Goal: Information Seeking & Learning: Understand process/instructions

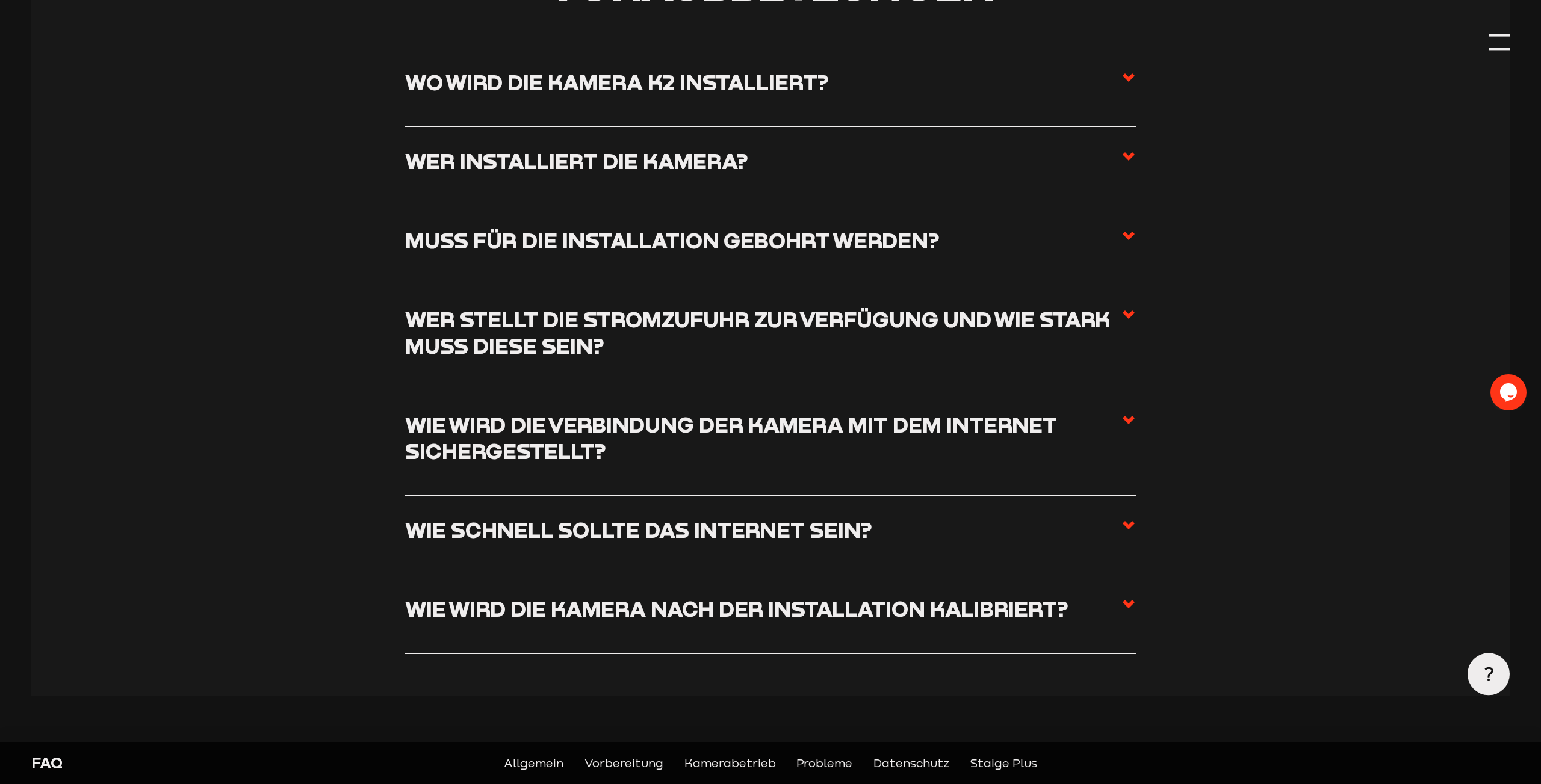
scroll to position [986, 0]
click at [1130, 161] on use at bounding box center [1129, 157] width 12 height 8
click at [0, 0] on input "Wer installiert die Kamera?" at bounding box center [0, 0] width 0 height 0
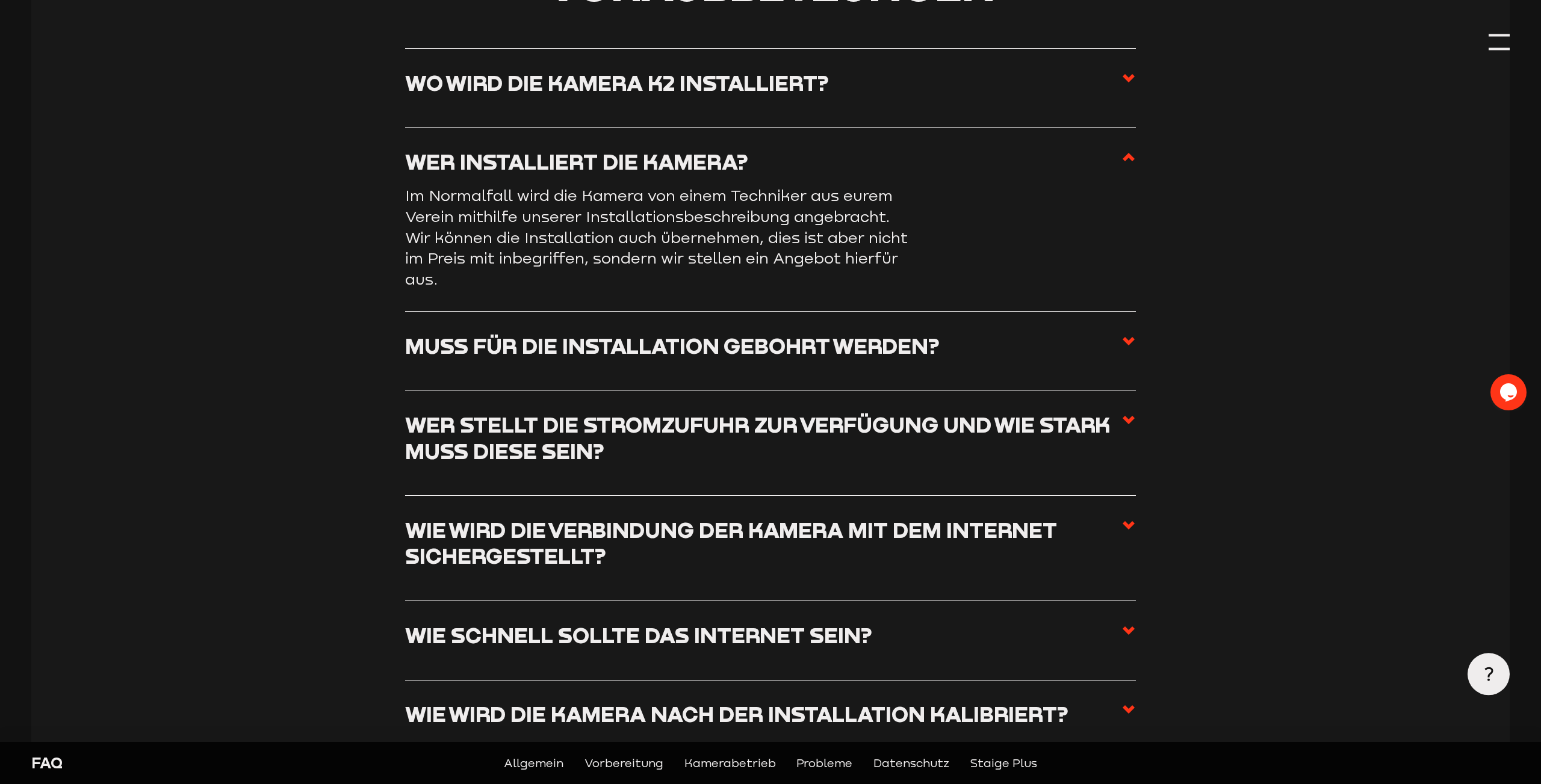
click at [1134, 166] on span at bounding box center [1128, 167] width 14 height 37
click at [0, 0] on input "Wer installiert die Kamera?" at bounding box center [0, 0] width 0 height 0
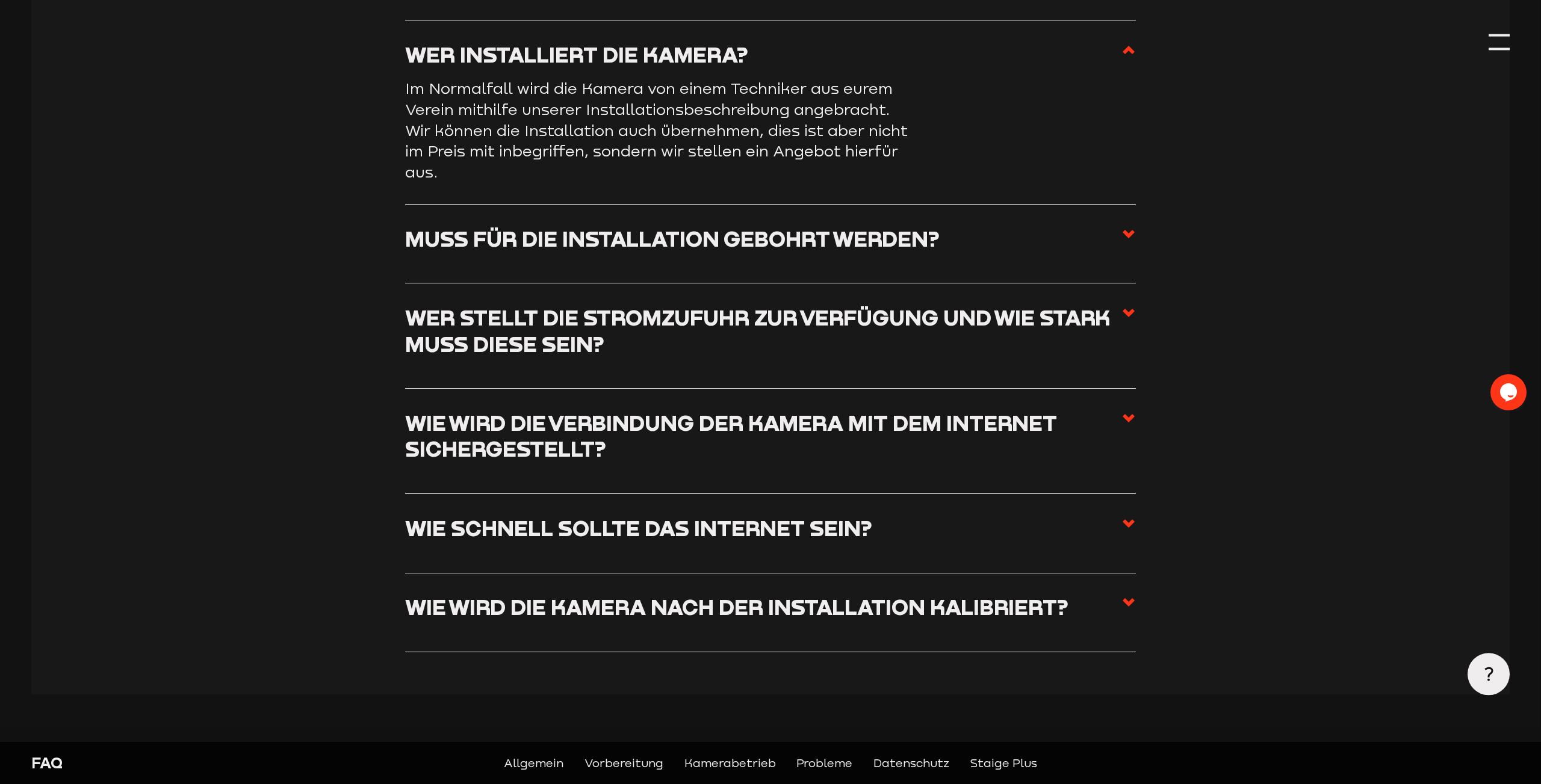
scroll to position [1143, 0]
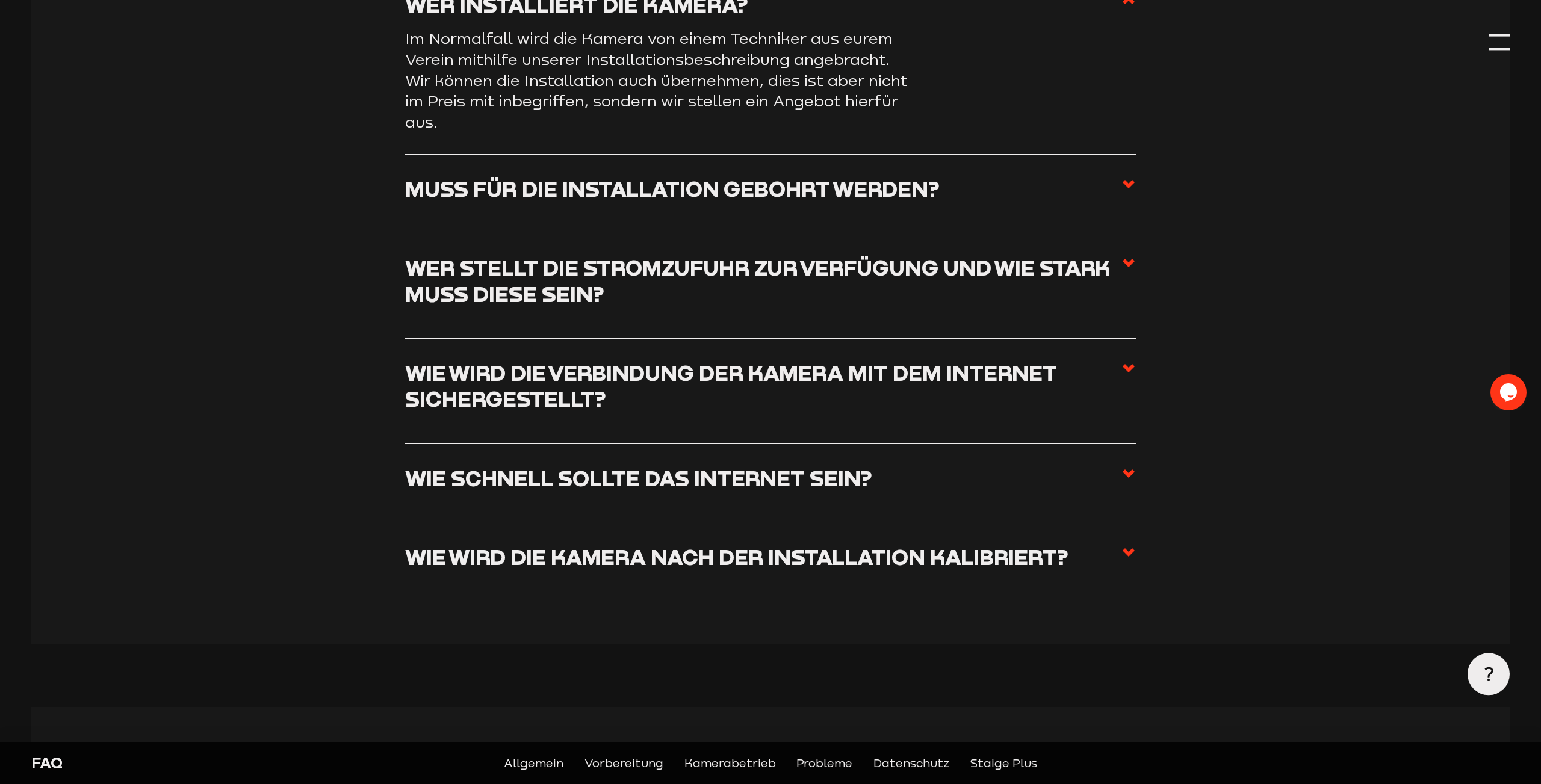
click at [1126, 256] on icon at bounding box center [1128, 262] width 14 height 14
click at [0, 0] on input "Wer stellt die Stromzufuhr zur Verfügung und wie stark muss diese sein?" at bounding box center [0, 0] width 0 height 0
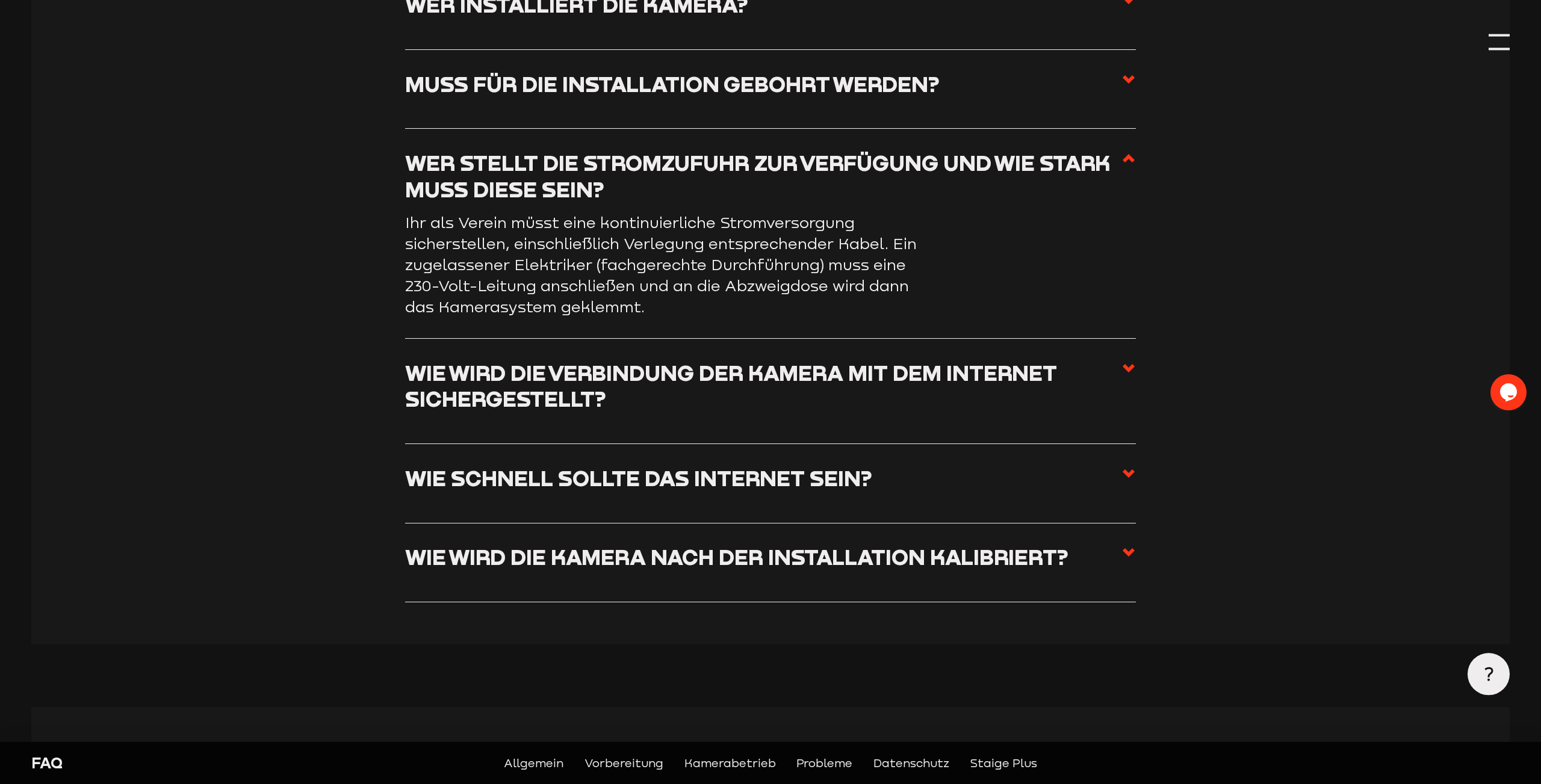
click at [1130, 378] on span at bounding box center [1128, 391] width 14 height 63
click at [0, 0] on input "Wie wird die Verbindung der Kamera mit dem Internet sichergestellt?" at bounding box center [0, 0] width 0 height 0
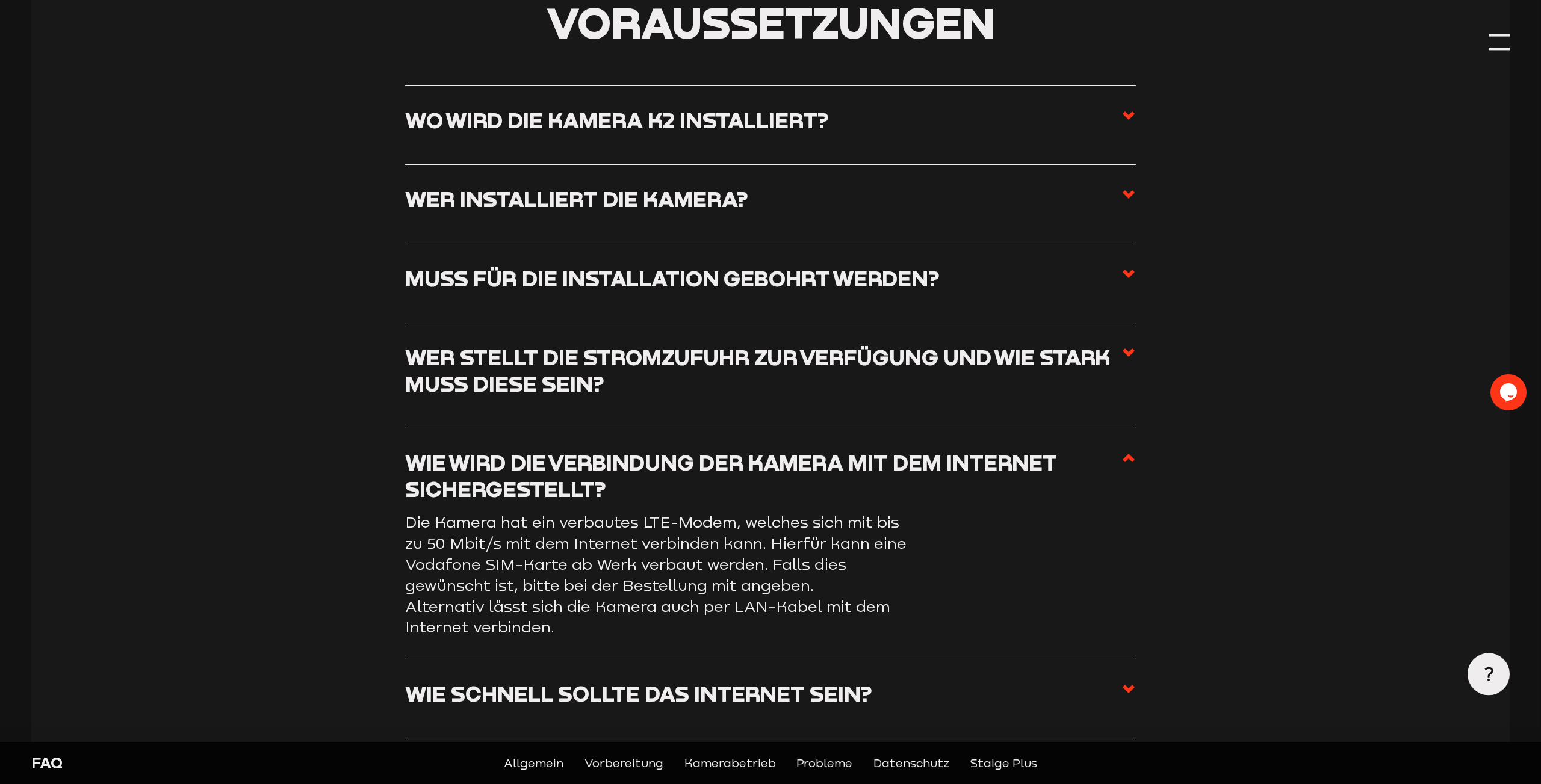
scroll to position [946, 0]
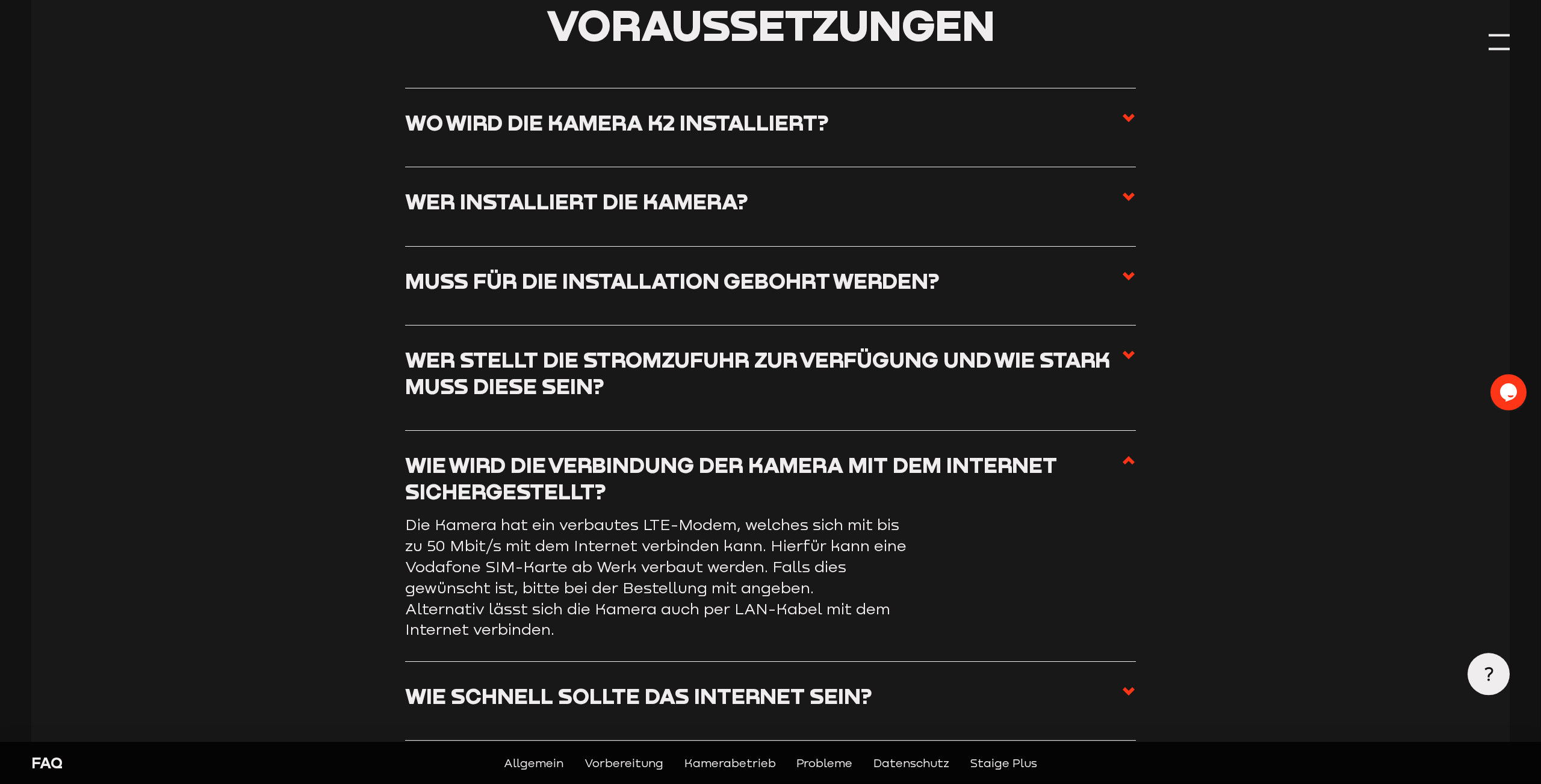
click at [1130, 359] on use at bounding box center [1129, 355] width 12 height 8
click at [0, 0] on input "Wer stellt die Stromzufuhr zur Verfügung und wie stark muss diese sein?" at bounding box center [0, 0] width 0 height 0
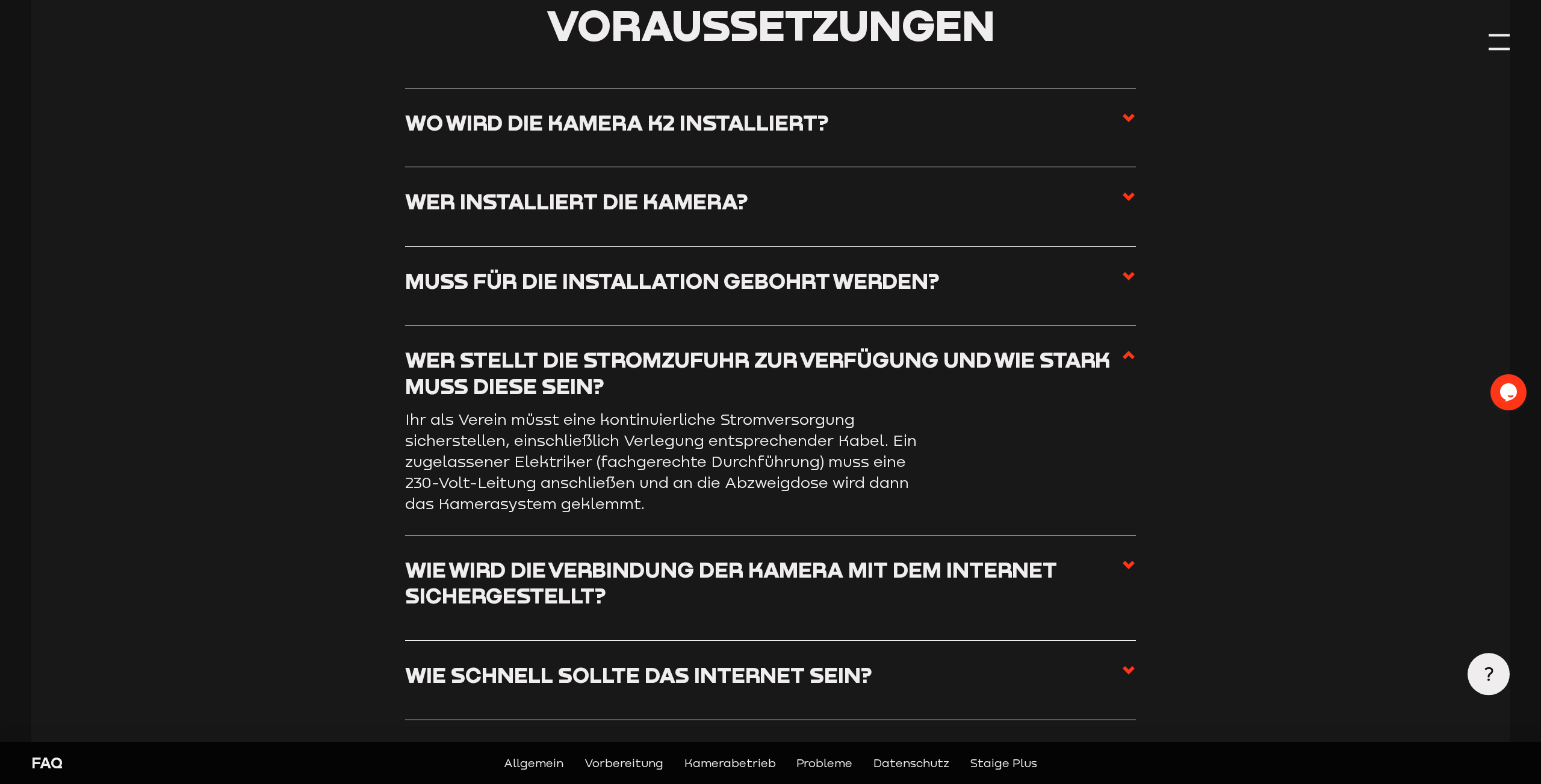
click at [1132, 130] on span at bounding box center [1128, 128] width 14 height 37
click at [0, 0] on input "Wo wird die Kamera K2 installiert?" at bounding box center [0, 0] width 0 height 0
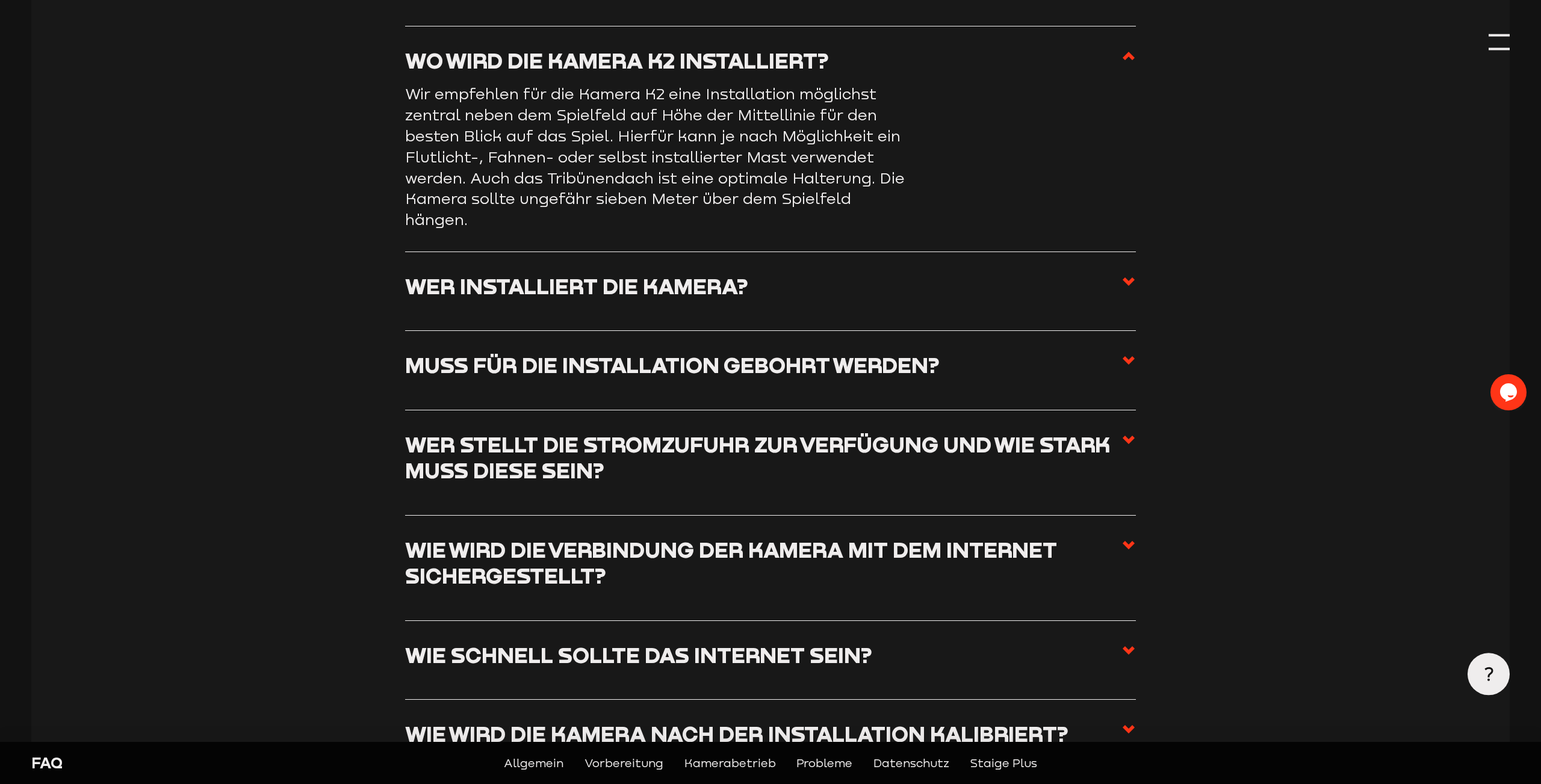
scroll to position [1018, 0]
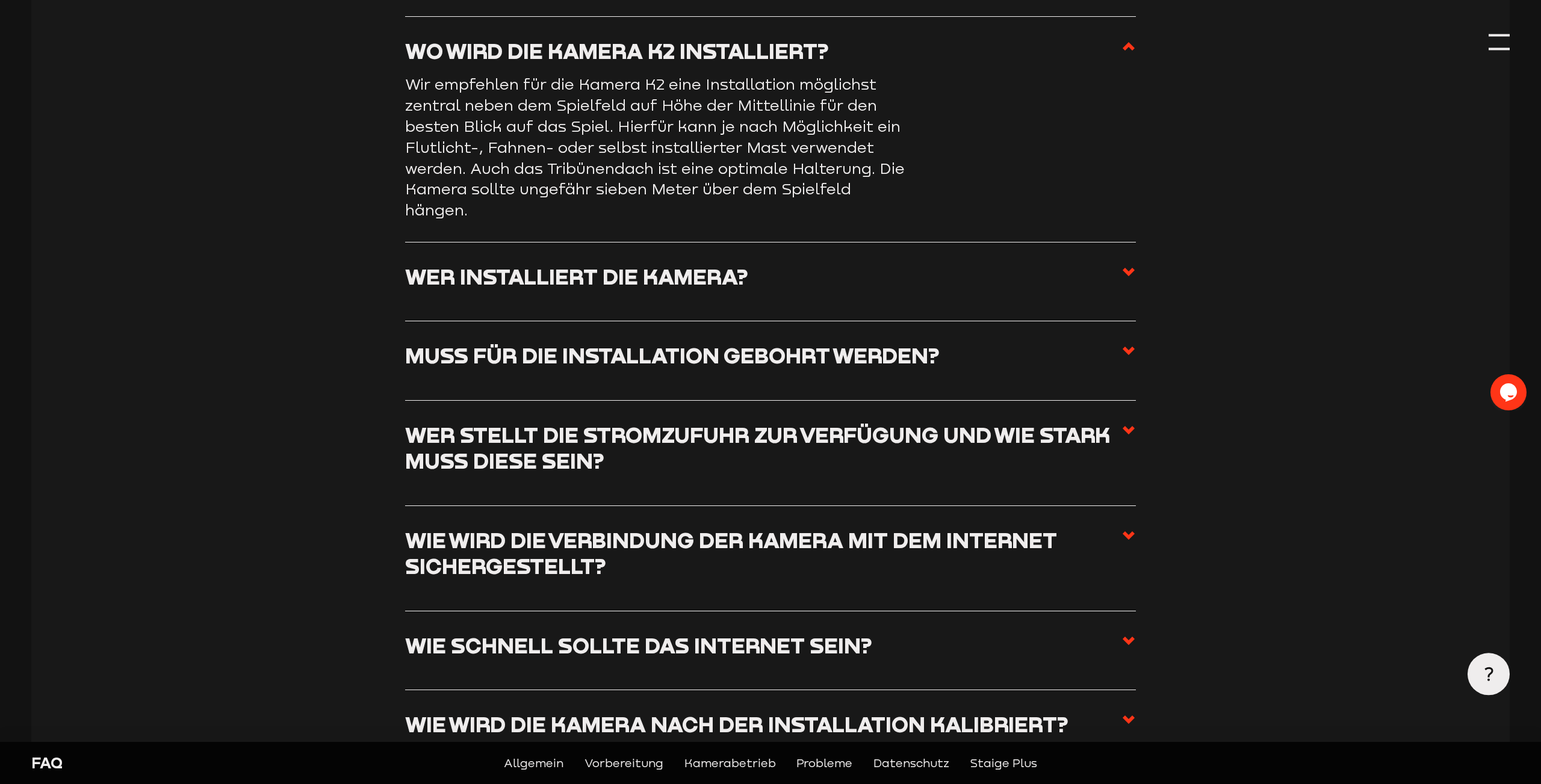
drag, startPoint x: 1126, startPoint y: 252, endPoint x: 1119, endPoint y: 256, distance: 8.1
click at [1126, 268] on use at bounding box center [1129, 272] width 12 height 8
click at [0, 0] on input "Wer installiert die Kamera?" at bounding box center [0, 0] width 0 height 0
